Goal: Use online tool/utility: Use online tool/utility

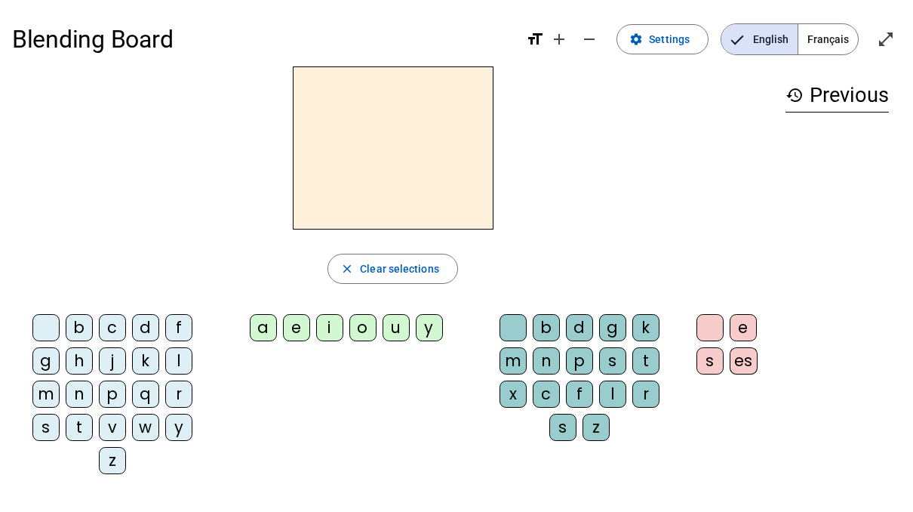
click at [613, 109] on div at bounding box center [392, 147] width 761 height 163
click at [47, 400] on div "m" at bounding box center [45, 393] width 27 height 27
click at [254, 334] on div "a" at bounding box center [263, 327] width 27 height 27
click at [76, 432] on div "t" at bounding box center [79, 426] width 27 height 27
click at [183, 356] on div "l" at bounding box center [178, 360] width 27 height 27
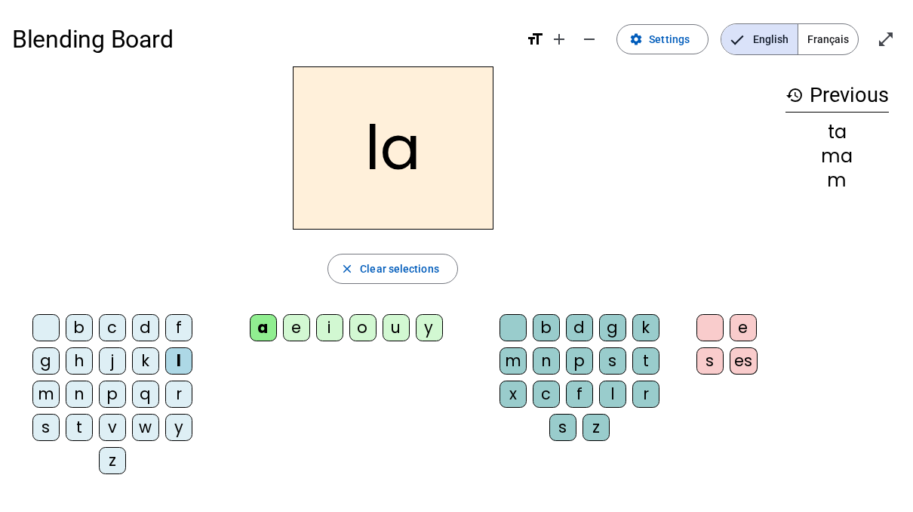
click at [303, 324] on div "e" at bounding box center [296, 327] width 27 height 27
click at [392, 327] on div "u" at bounding box center [396, 327] width 27 height 27
click at [84, 421] on div "t" at bounding box center [79, 426] width 27 height 27
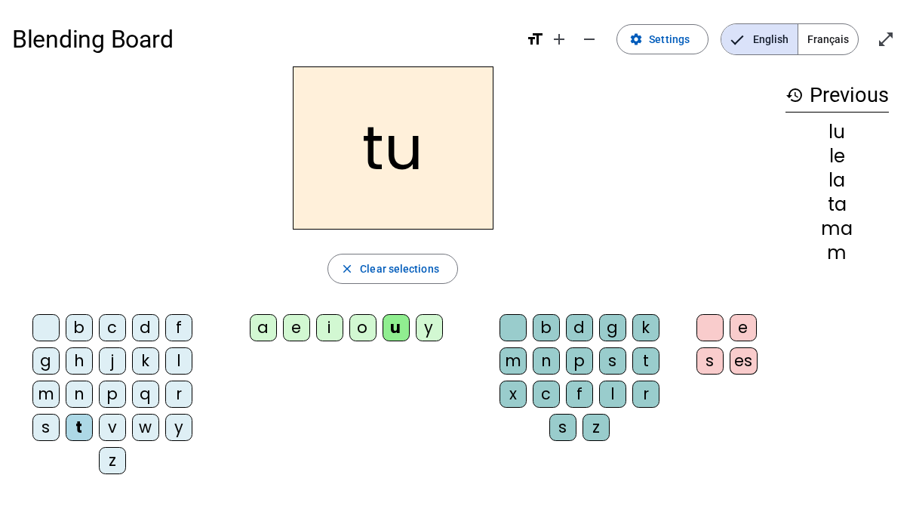
click at [149, 325] on div "d" at bounding box center [145, 327] width 27 height 27
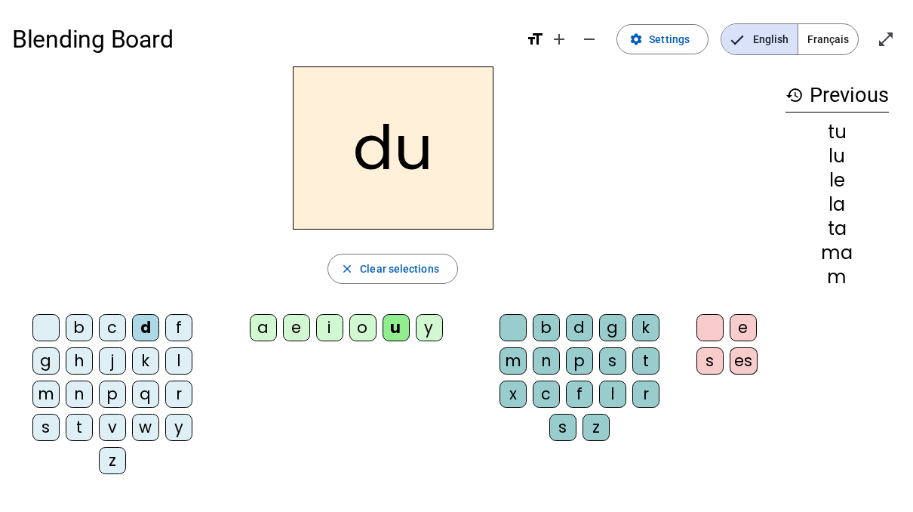
click at [303, 327] on div "e" at bounding box center [296, 327] width 27 height 27
click at [54, 394] on div "m" at bounding box center [45, 393] width 27 height 27
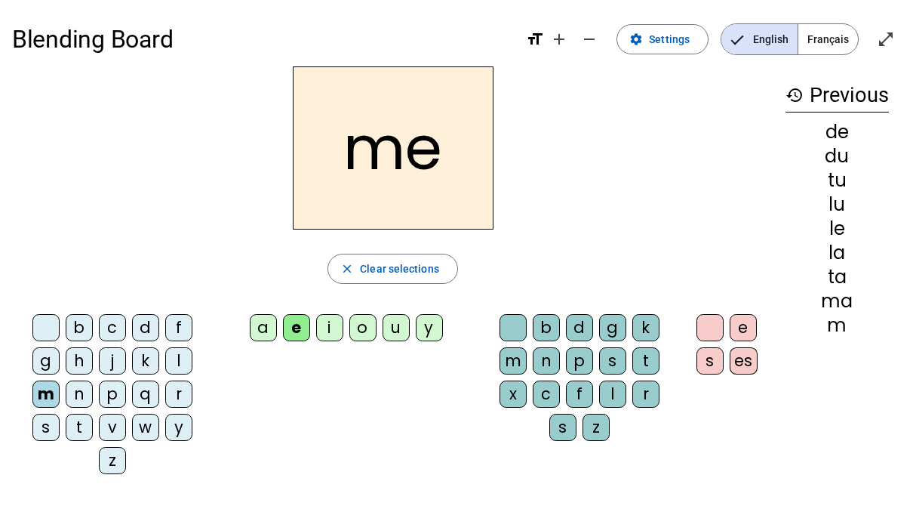
click at [115, 359] on div "j" at bounding box center [112, 360] width 27 height 27
